Goal: Find specific page/section: Find specific page/section

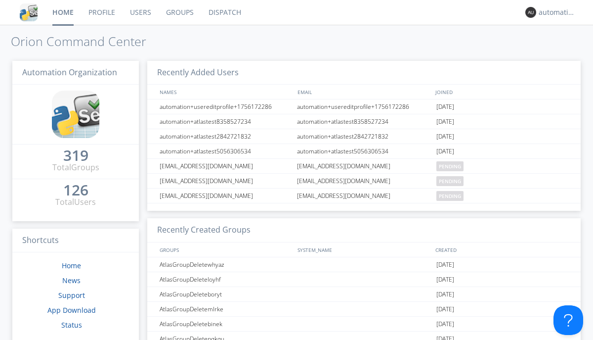
click at [224, 12] on link "Dispatch" at bounding box center [224, 12] width 47 height 25
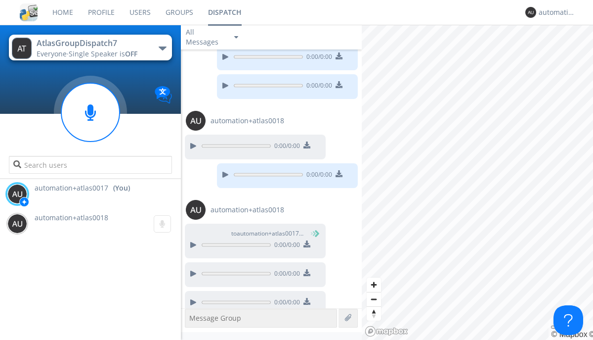
scroll to position [634, 0]
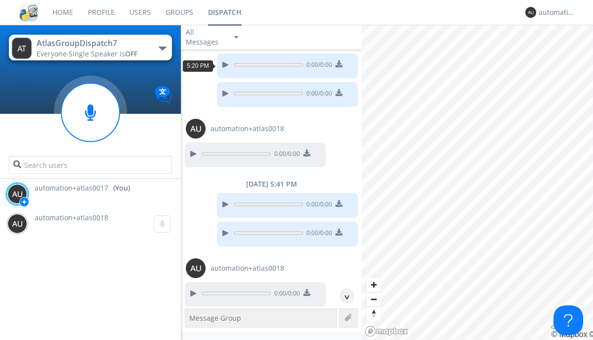
scroll to position [18, 0]
click at [343, 296] on div "^" at bounding box center [347, 295] width 15 height 15
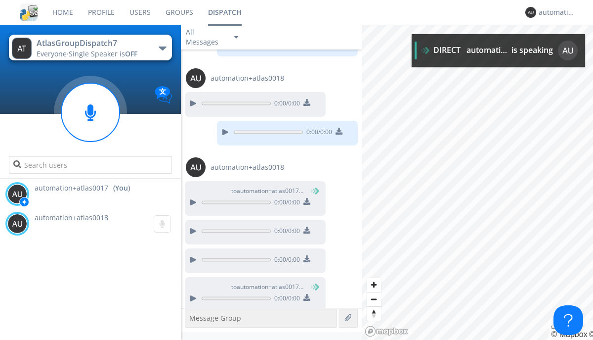
scroll to position [643, 0]
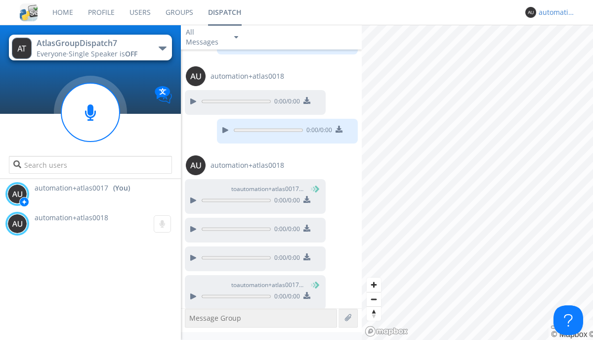
click at [555, 12] on div "automation+atlas0017" at bounding box center [557, 12] width 37 height 10
